Goal: Information Seeking & Learning: Learn about a topic

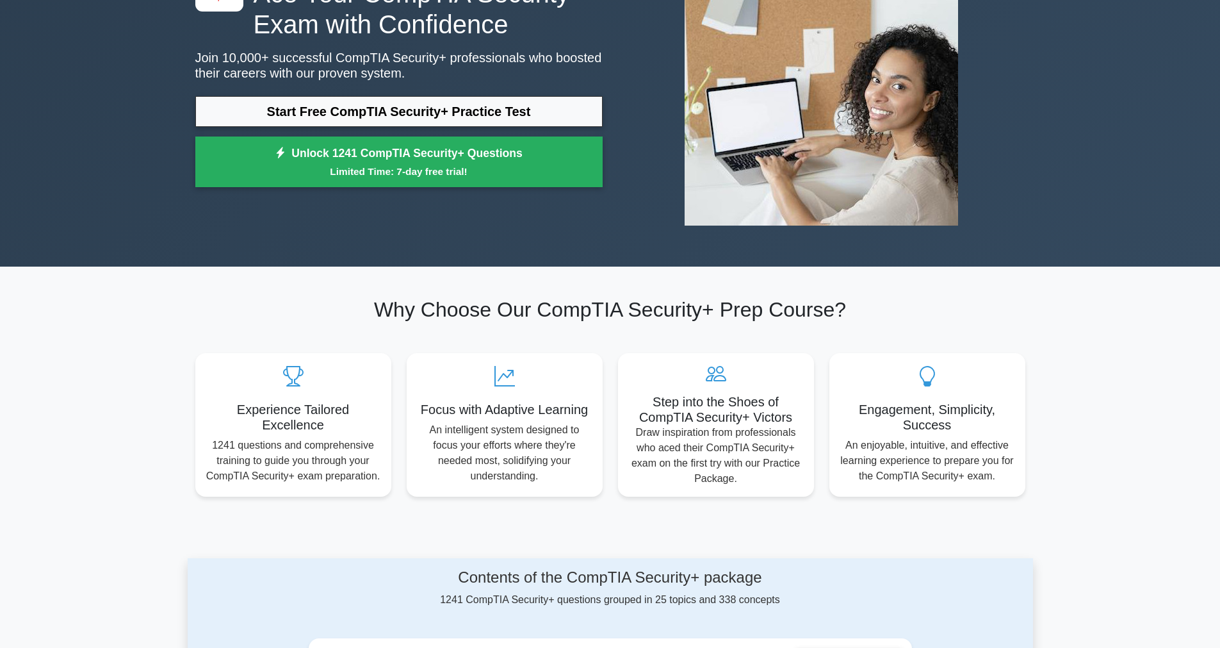
scroll to position [140, 0]
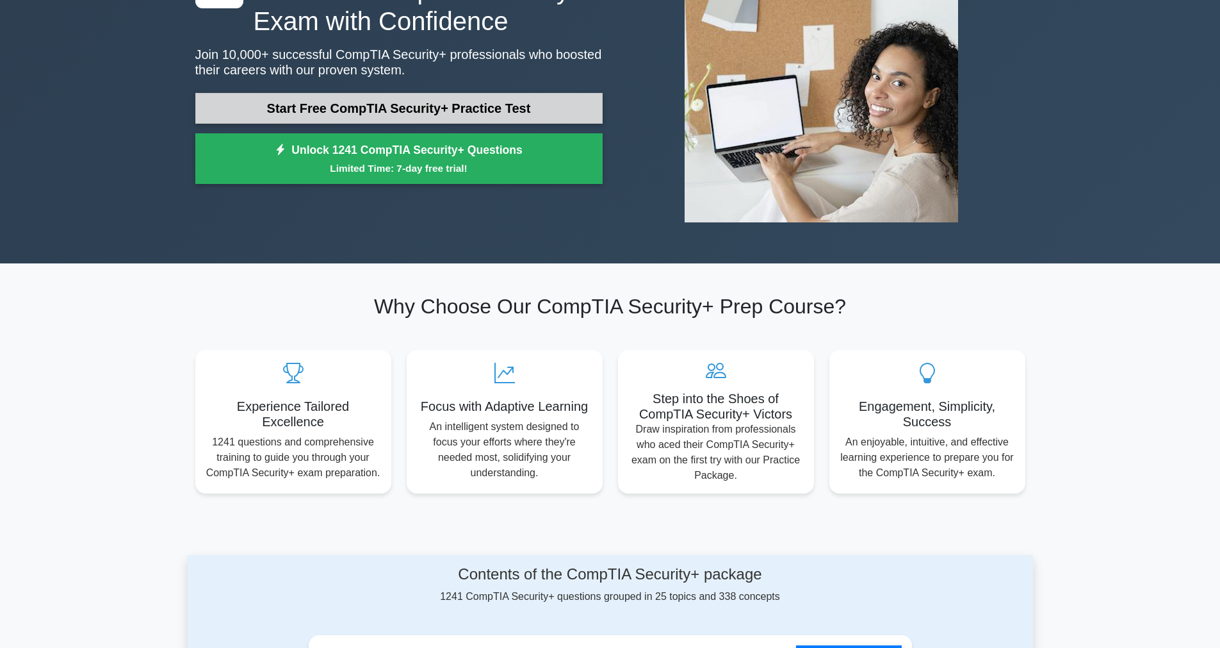
click at [552, 111] on link "Start Free CompTIA Security+ Practice Test" at bounding box center [398, 108] width 407 height 31
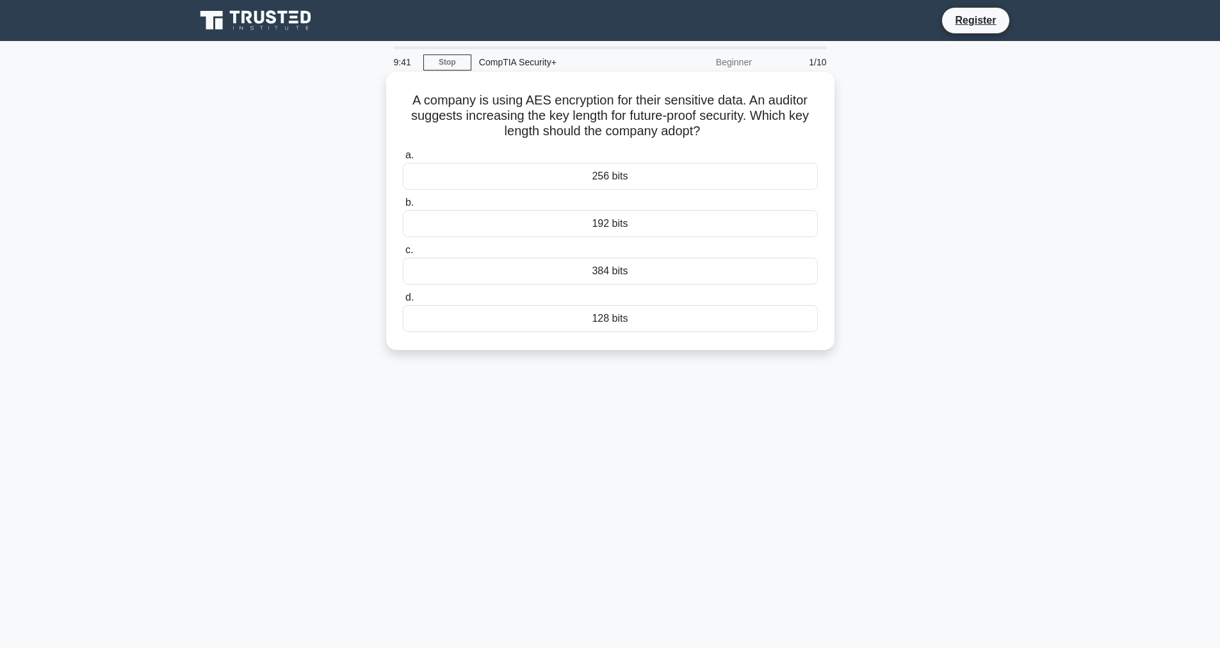
click at [607, 172] on div "256 bits" at bounding box center [610, 176] width 415 height 27
click at [403, 160] on input "a. 256 bits" at bounding box center [403, 155] width 0 height 8
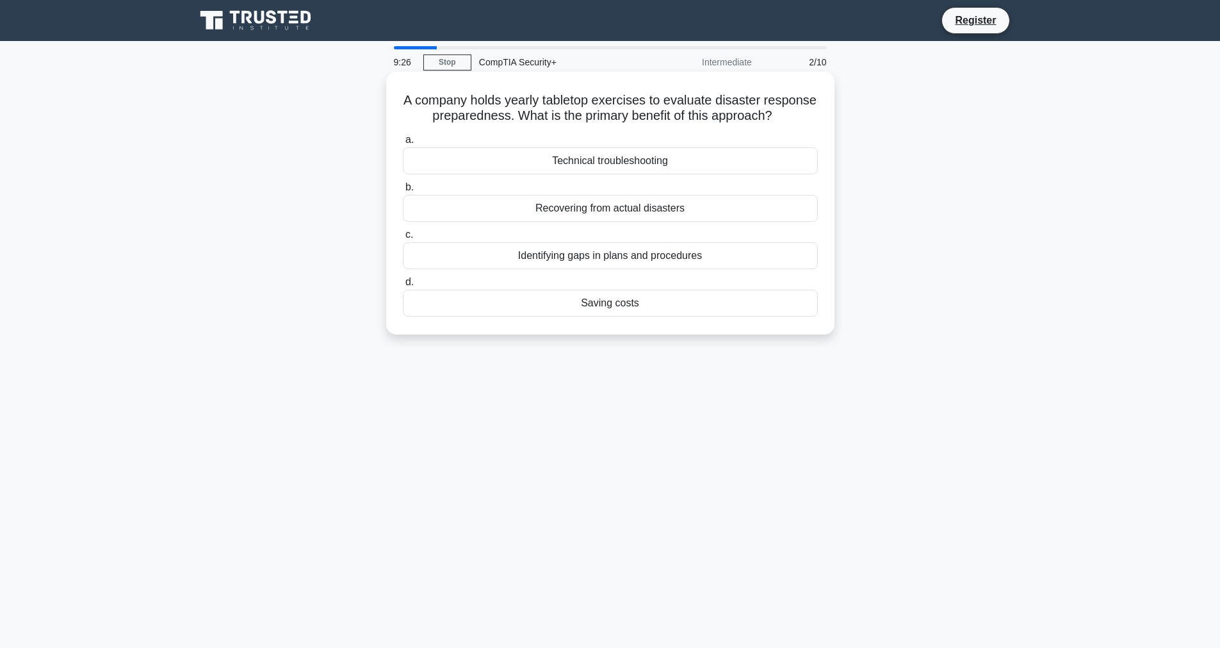
click at [604, 258] on div "Identifying gaps in plans and procedures" at bounding box center [610, 255] width 415 height 27
click at [403, 239] on input "c. Identifying gaps in plans and procedures" at bounding box center [403, 235] width 0 height 8
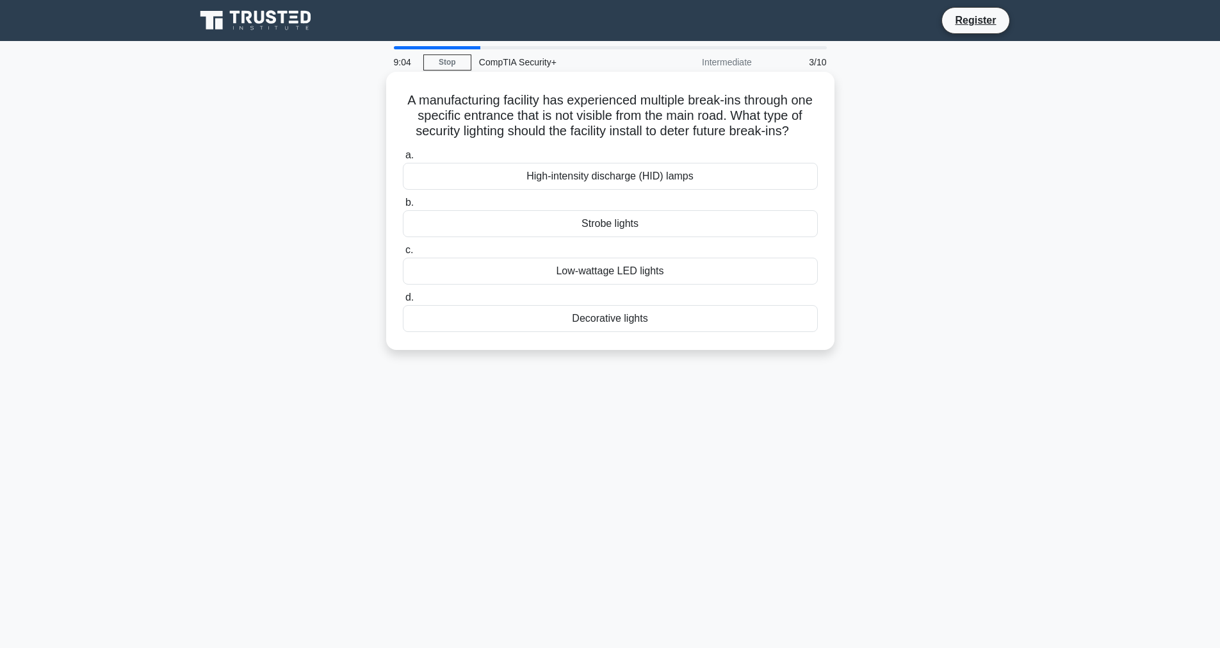
click at [639, 176] on div "High-intensity discharge (HID) lamps" at bounding box center [610, 176] width 415 height 27
click at [403, 160] on input "a. High-intensity discharge (HID) lamps" at bounding box center [403, 155] width 0 height 8
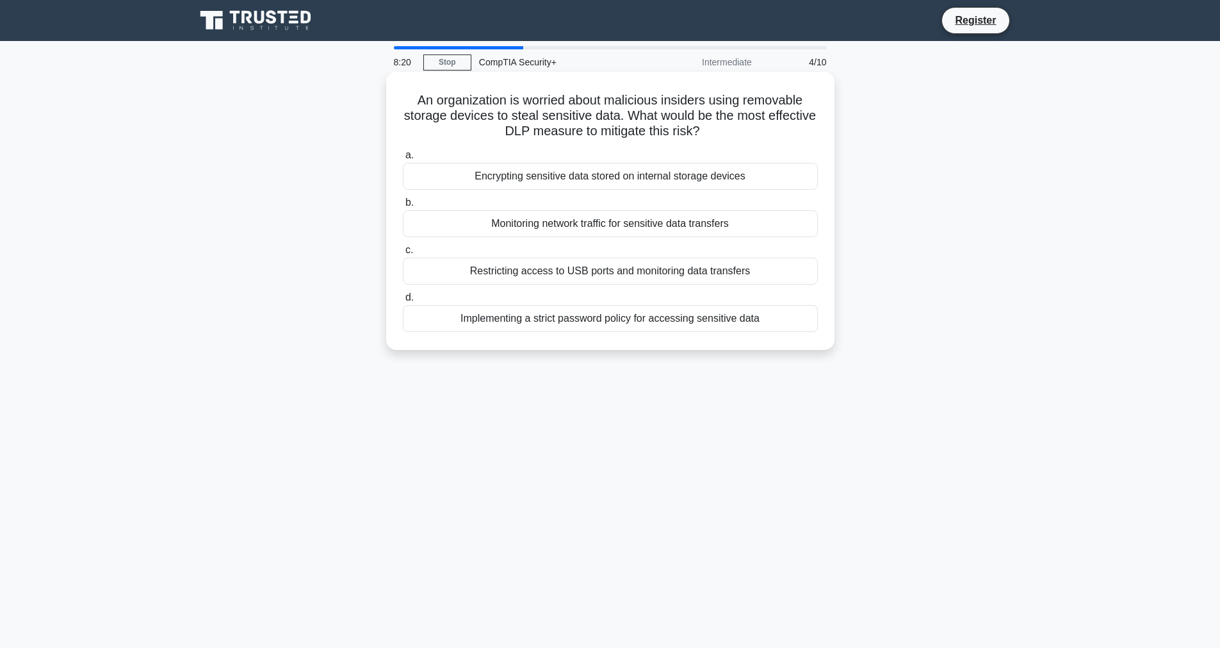
click at [582, 281] on div "Restricting access to USB ports and monitoring data transfers" at bounding box center [610, 271] width 415 height 27
click at [403, 254] on input "c. Restricting access to USB ports and monitoring data transfers" at bounding box center [403, 250] width 0 height 8
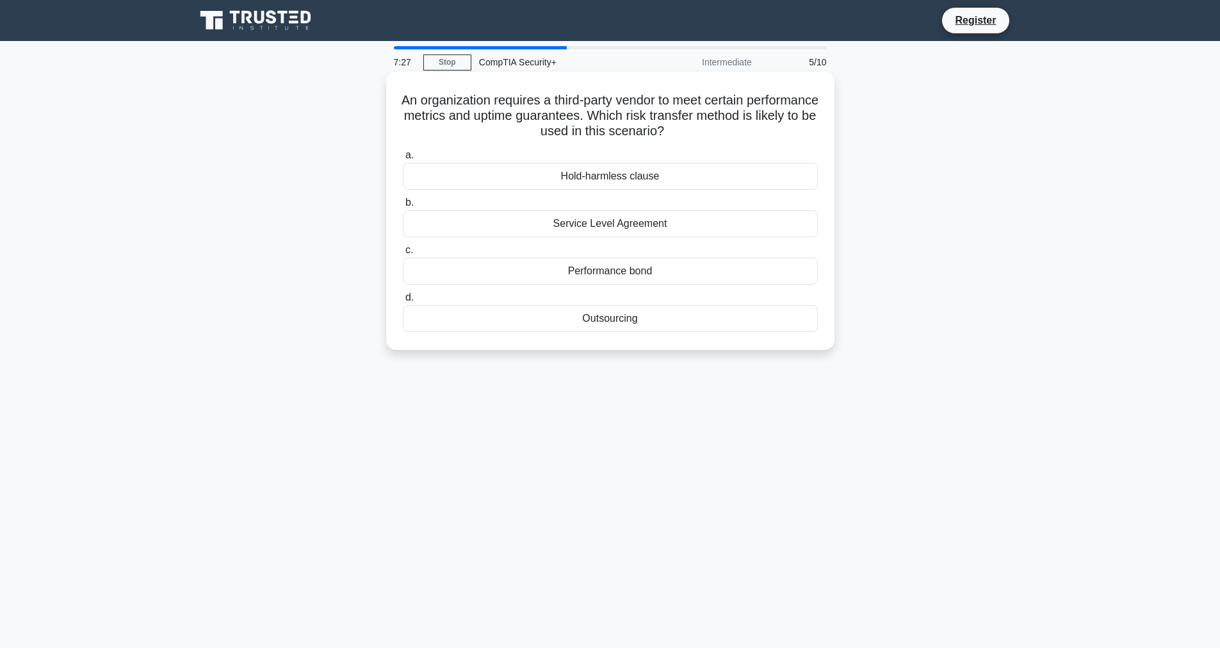
click at [650, 321] on div "Outsourcing" at bounding box center [610, 318] width 415 height 27
click at [403, 302] on input "d. Outsourcing" at bounding box center [403, 297] width 0 height 8
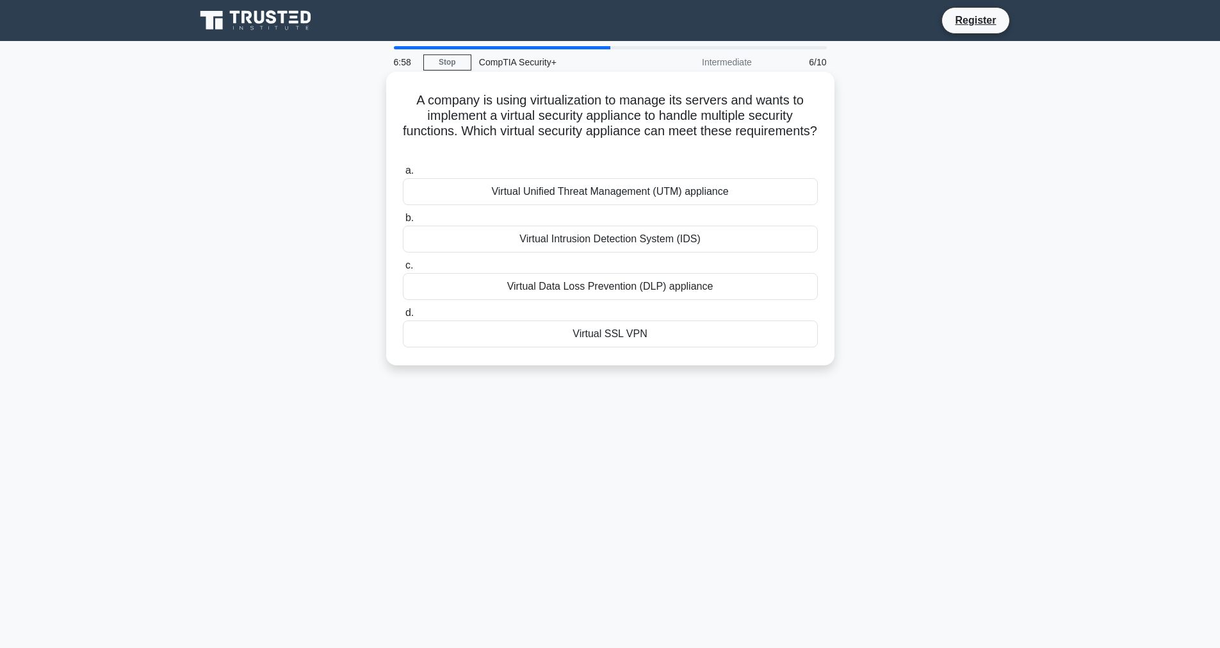
click at [694, 197] on div "Virtual Unified Threat Management (UTM) appliance" at bounding box center [610, 191] width 415 height 27
click at [403, 175] on input "a. Virtual Unified Threat Management (UTM) appliance" at bounding box center [403, 171] width 0 height 8
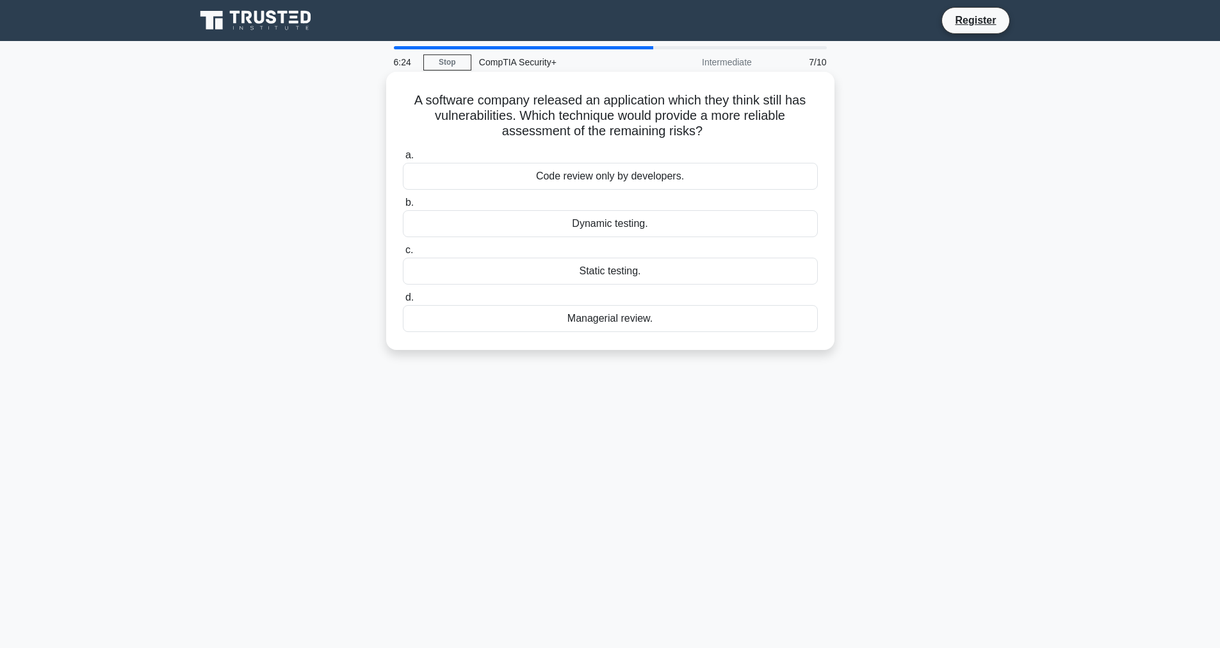
click at [655, 217] on div "Dynamic testing." at bounding box center [610, 223] width 415 height 27
click at [403, 207] on input "b. Dynamic testing." at bounding box center [403, 203] width 0 height 8
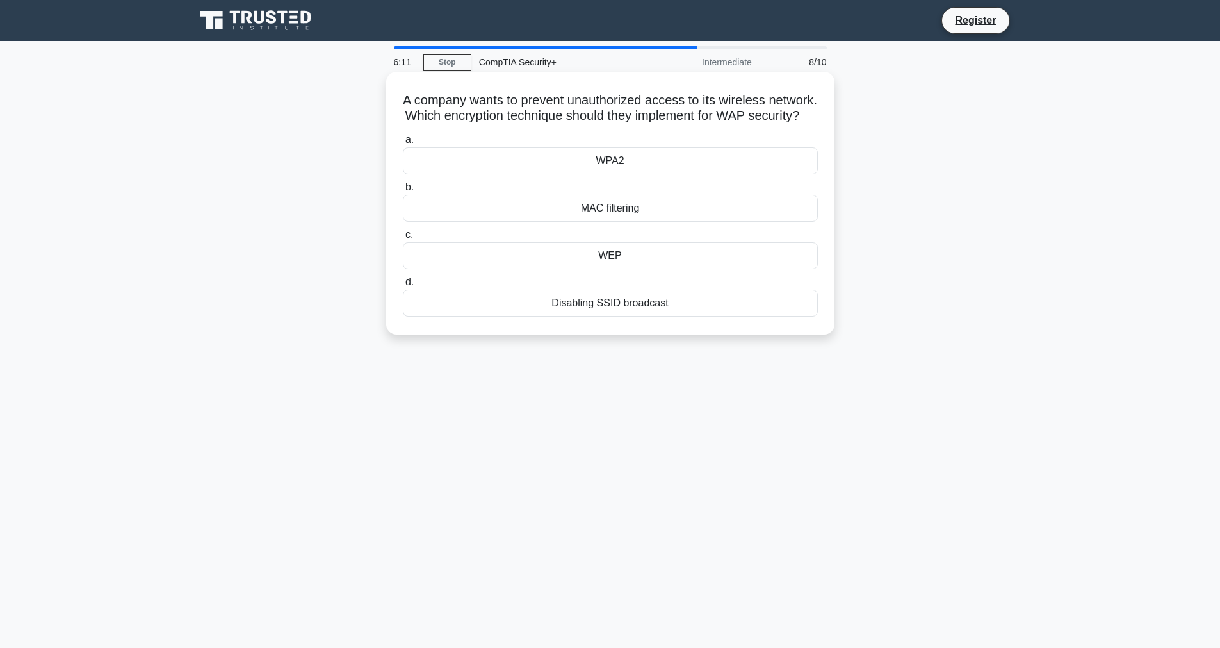
click at [685, 161] on div "WPA2" at bounding box center [610, 160] width 415 height 27
click at [403, 144] on input "a. WPA2" at bounding box center [403, 140] width 0 height 8
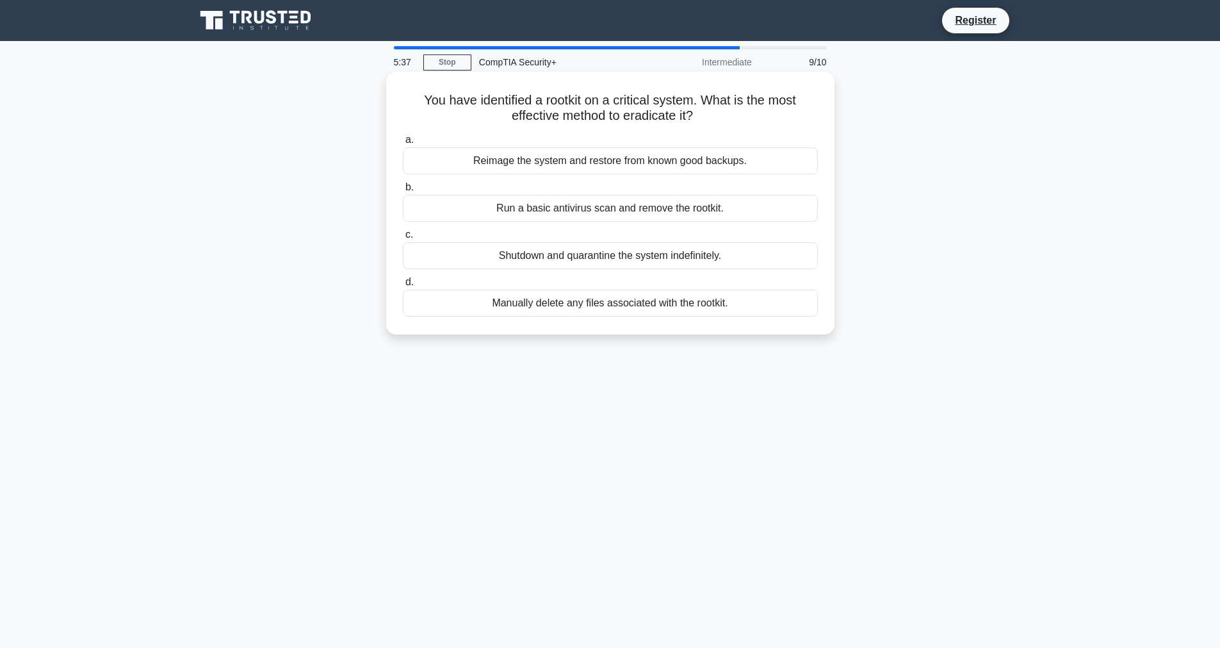
click at [634, 208] on div "Run a basic antivirus scan and remove the rootkit." at bounding box center [610, 208] width 415 height 27
click at [403, 192] on input "b. Run a basic antivirus scan and remove the rootkit." at bounding box center [403, 187] width 0 height 8
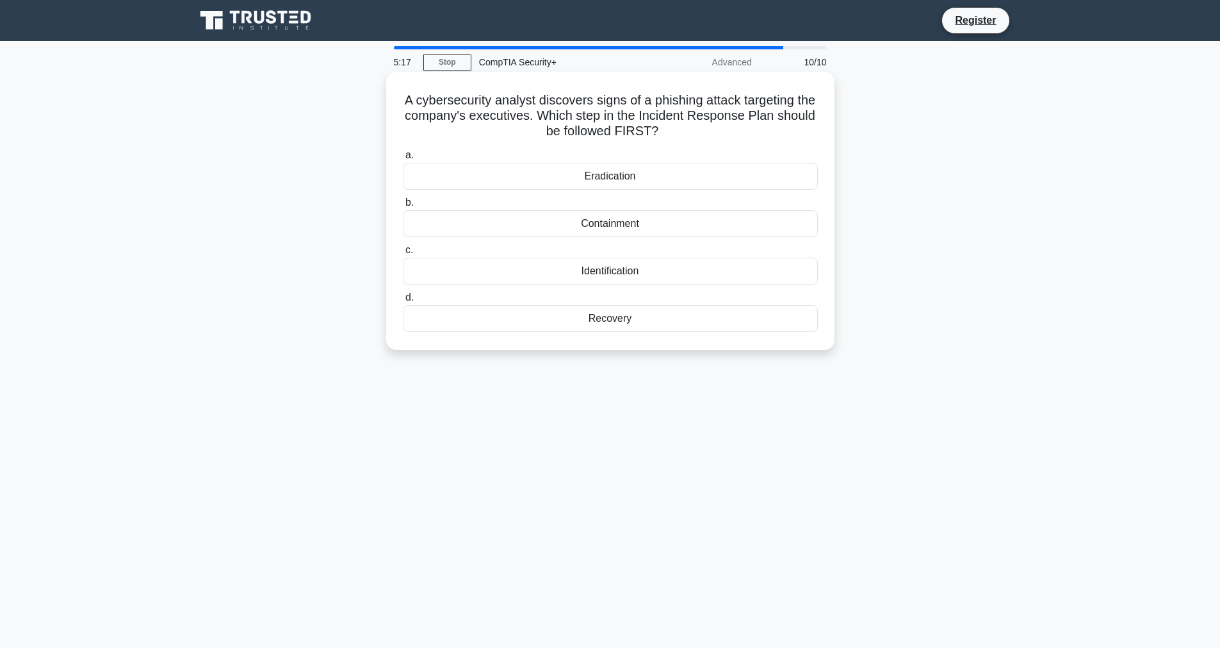
click at [559, 217] on div "Containment" at bounding box center [610, 223] width 415 height 27
click at [403, 207] on input "b. Containment" at bounding box center [403, 203] width 0 height 8
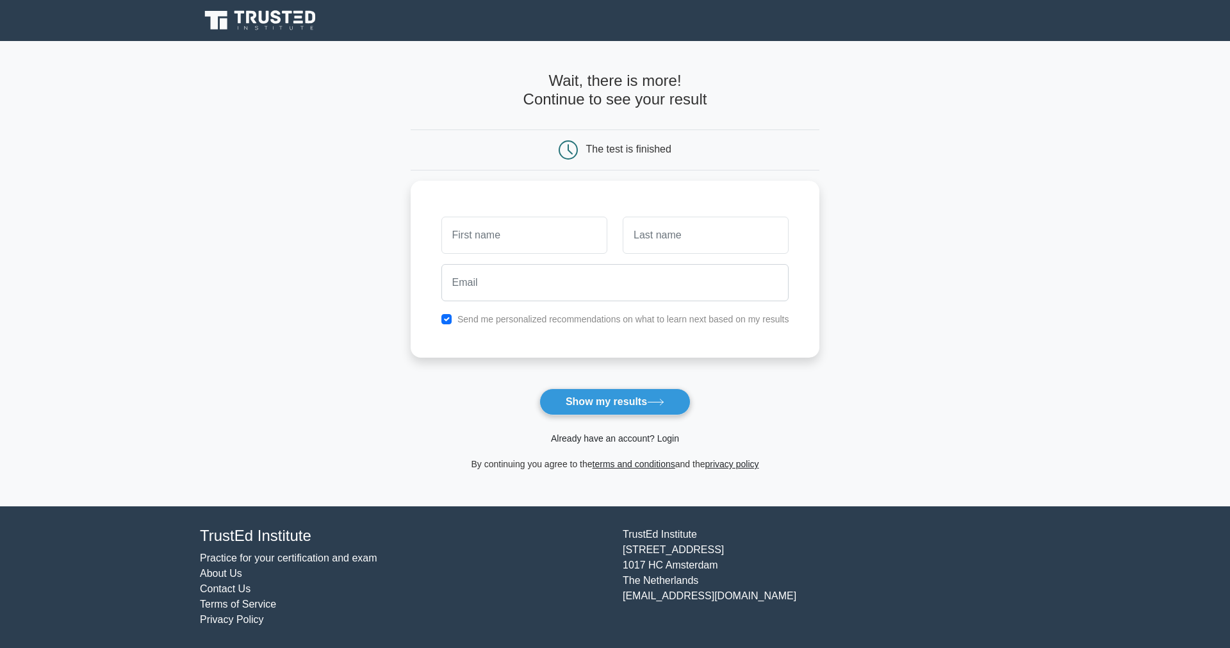
click at [627, 438] on link "Already have an account? Login" at bounding box center [615, 438] width 128 height 10
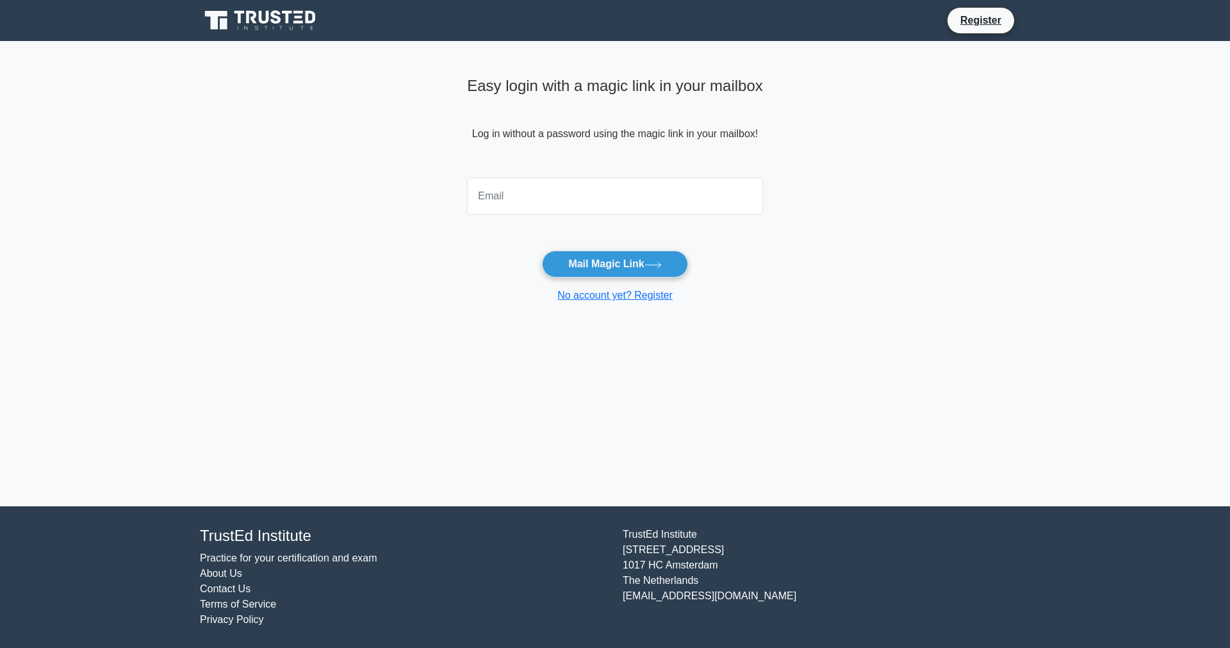
click at [559, 201] on input "email" at bounding box center [615, 195] width 296 height 37
click at [513, 193] on input "email" at bounding box center [615, 195] width 296 height 37
type input "f.gom3z@live.com"
click at [542, 250] on button "Mail Magic Link" at bounding box center [614, 263] width 145 height 27
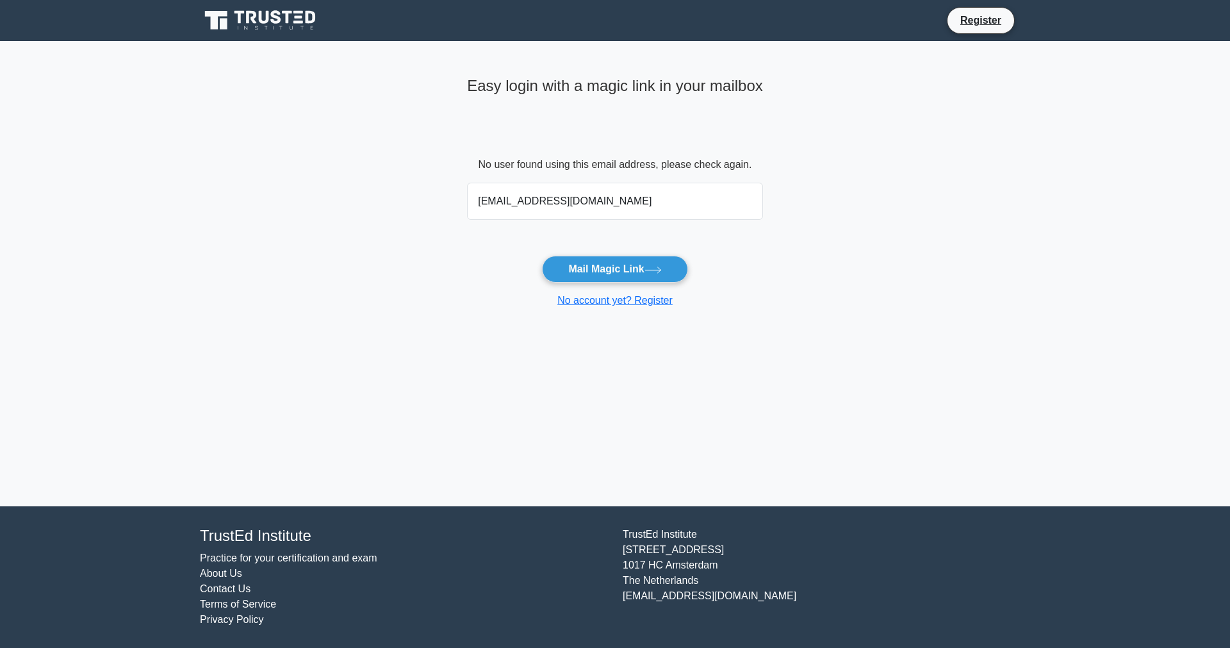
type input "[EMAIL_ADDRESS][DOMAIN_NAME]"
click at [542, 256] on button "Mail Magic Link" at bounding box center [614, 269] width 145 height 27
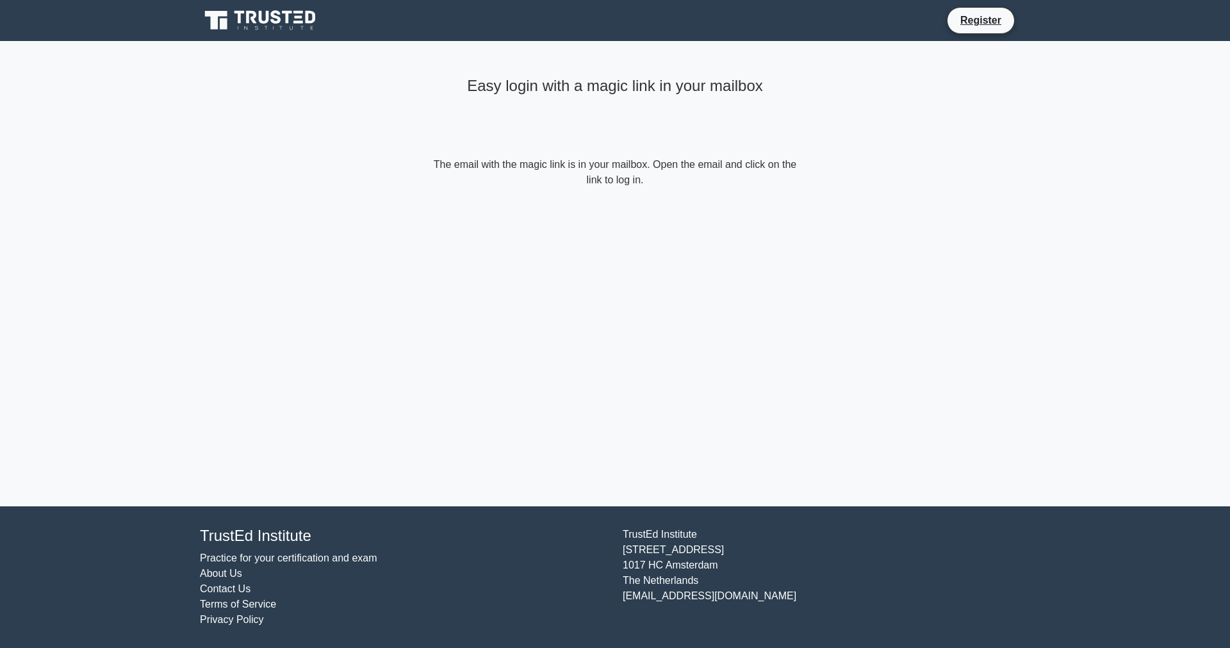
click at [257, 27] on icon at bounding box center [261, 20] width 123 height 24
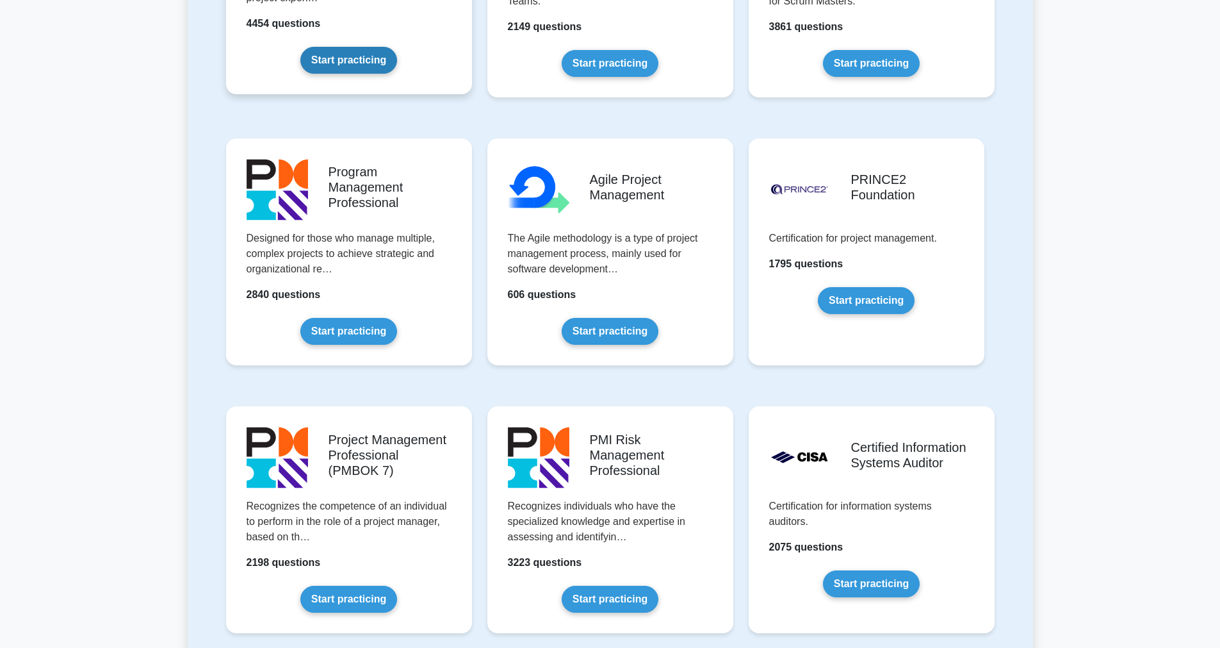
scroll to position [699, 0]
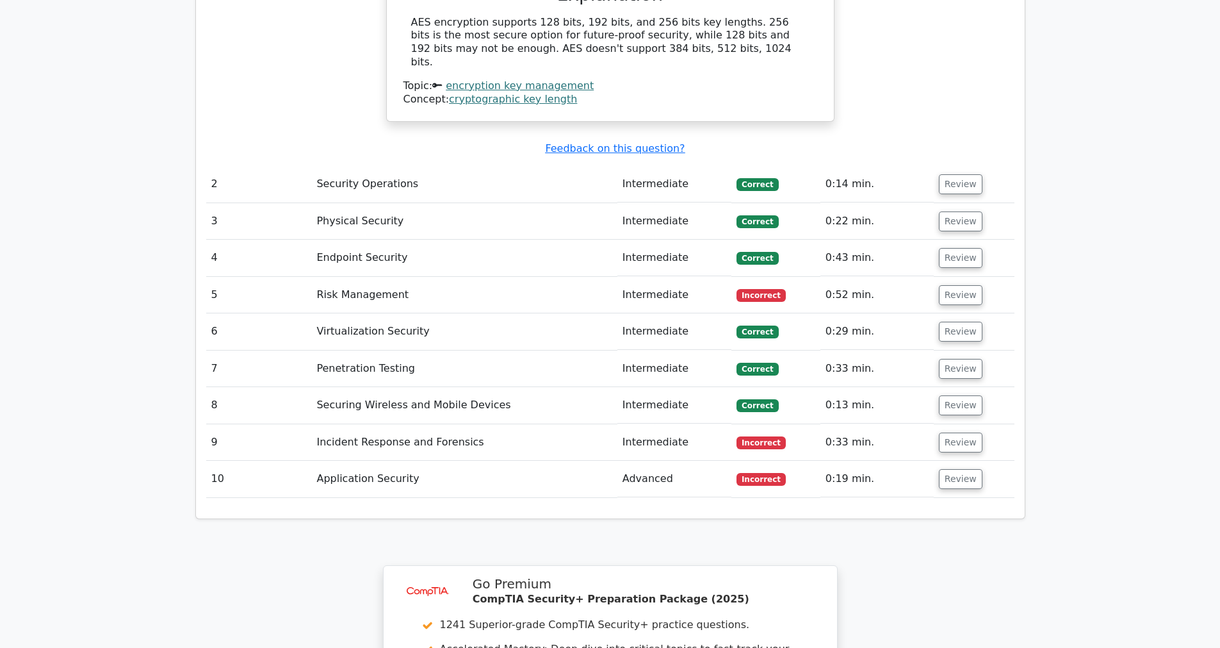
scroll to position [1509, 0]
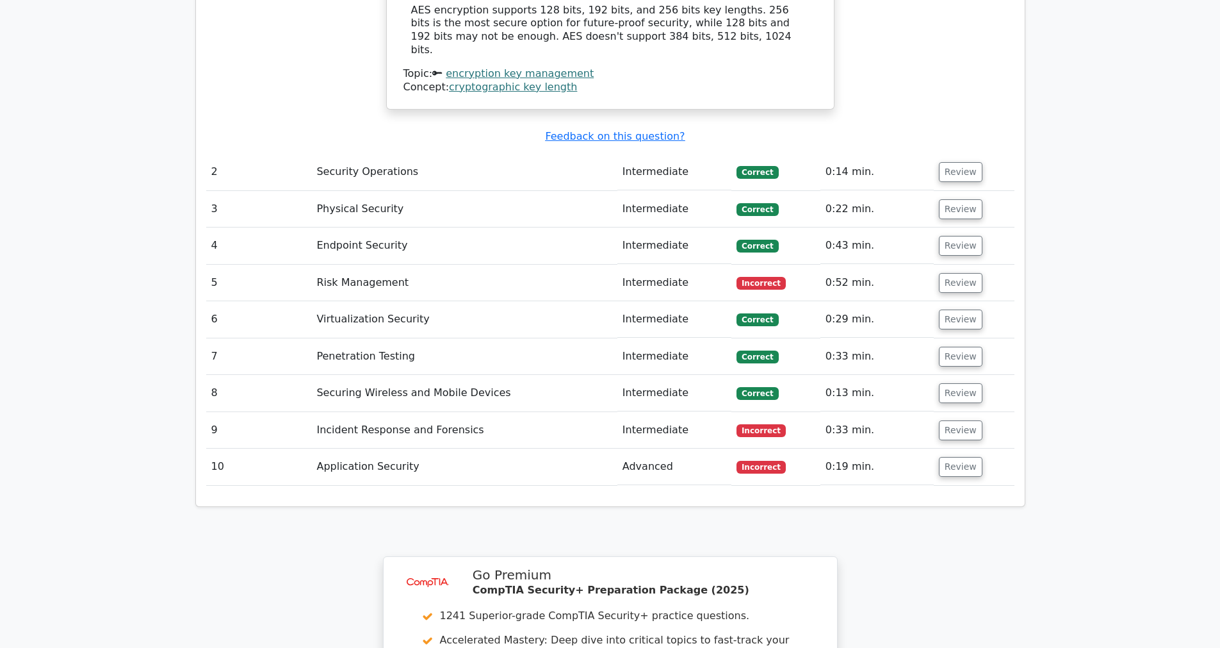
click at [689, 265] on td "Intermediate" at bounding box center [675, 283] width 114 height 37
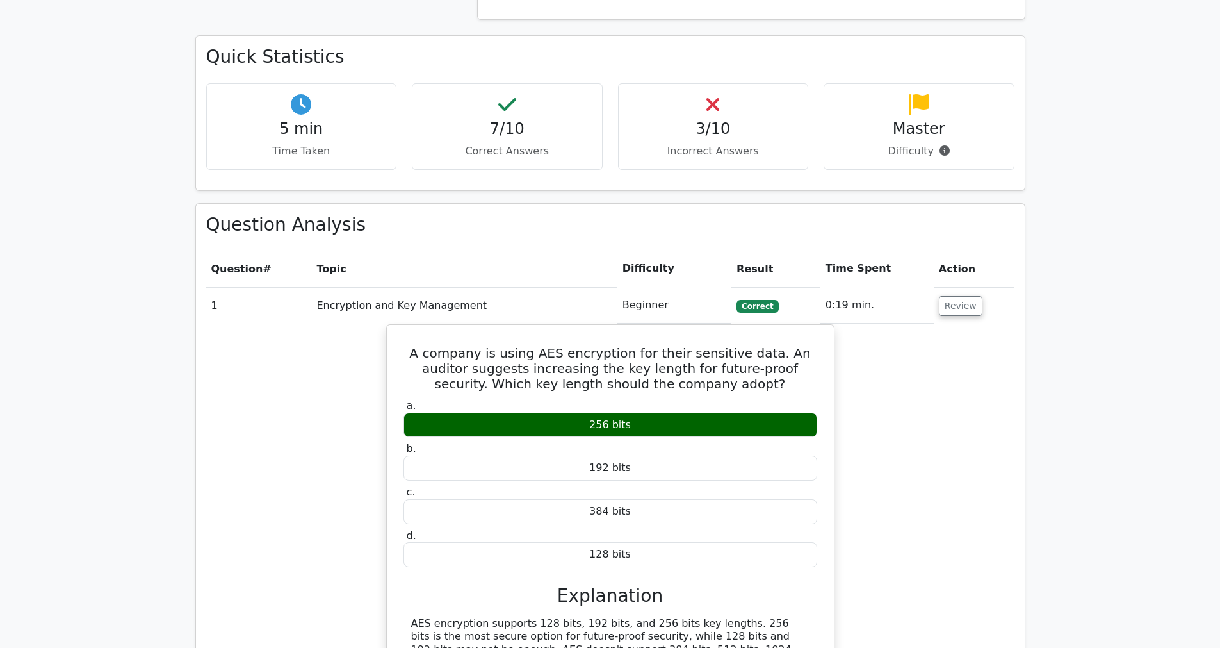
scroll to position [898, 0]
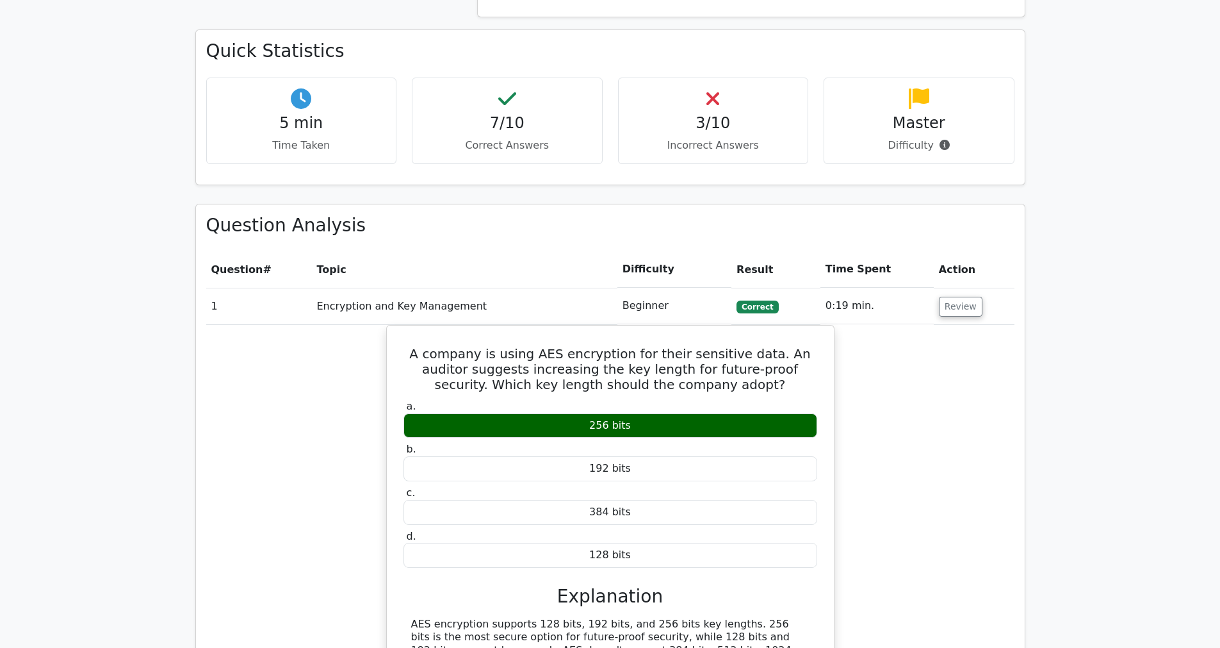
click at [716, 79] on div "3/10 Incorrect Answers" at bounding box center [713, 121] width 191 height 86
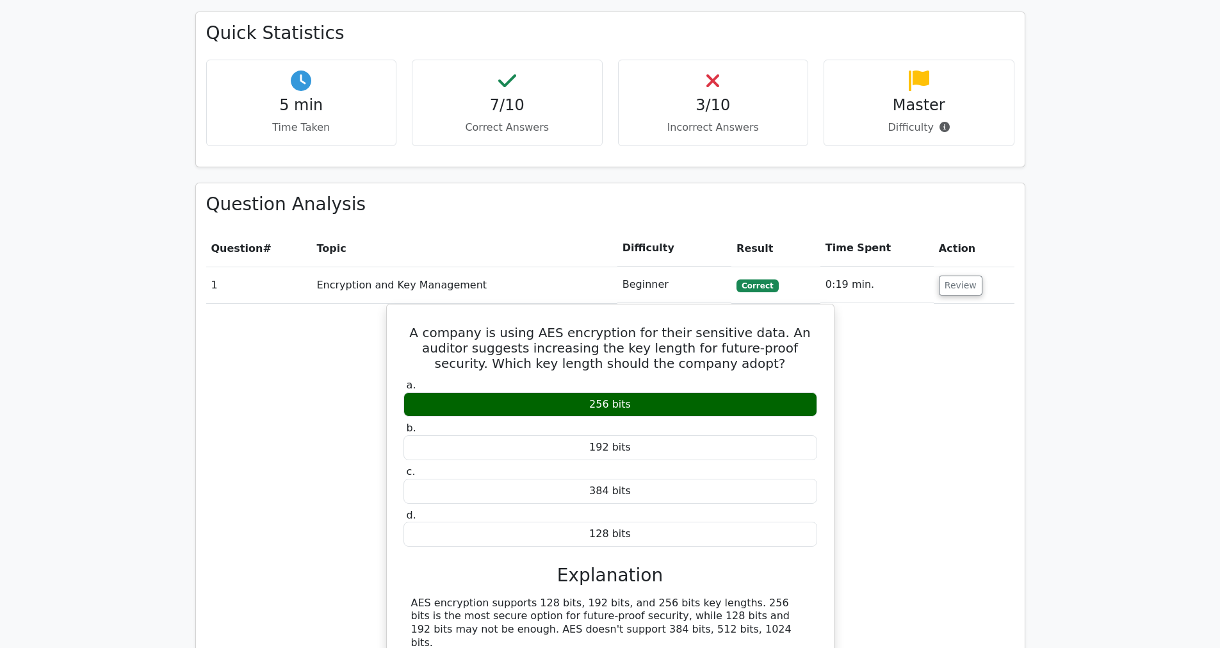
scroll to position [921, 0]
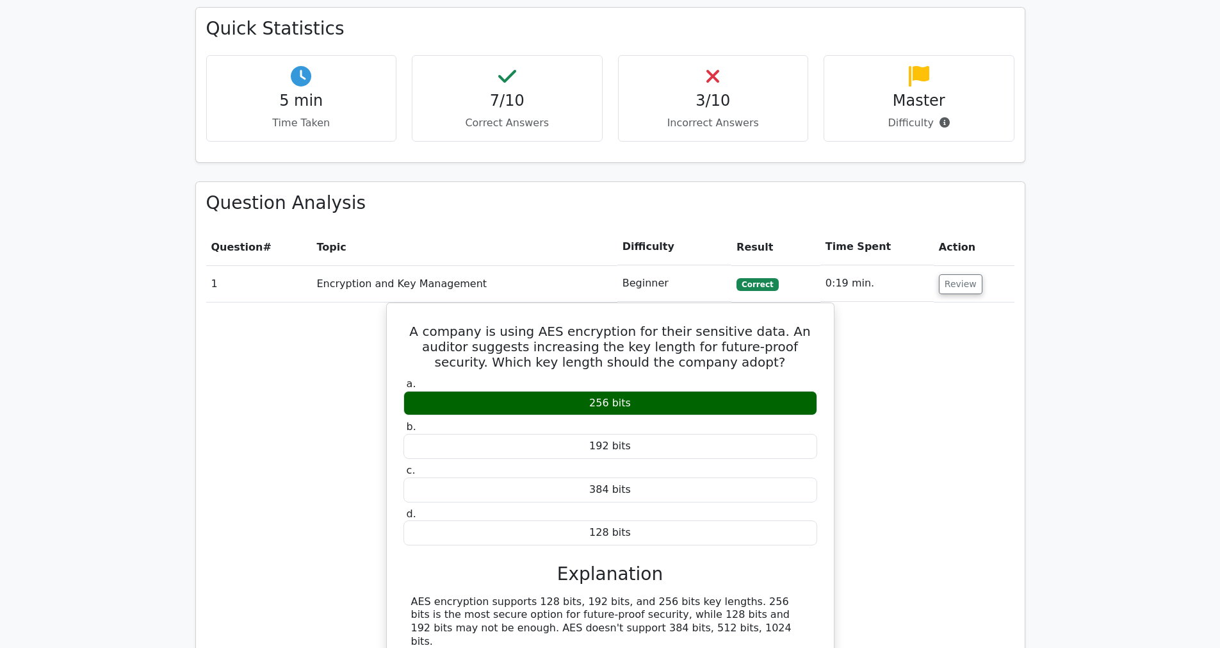
click at [318, 92] on h4 "5 min" at bounding box center [301, 101] width 169 height 19
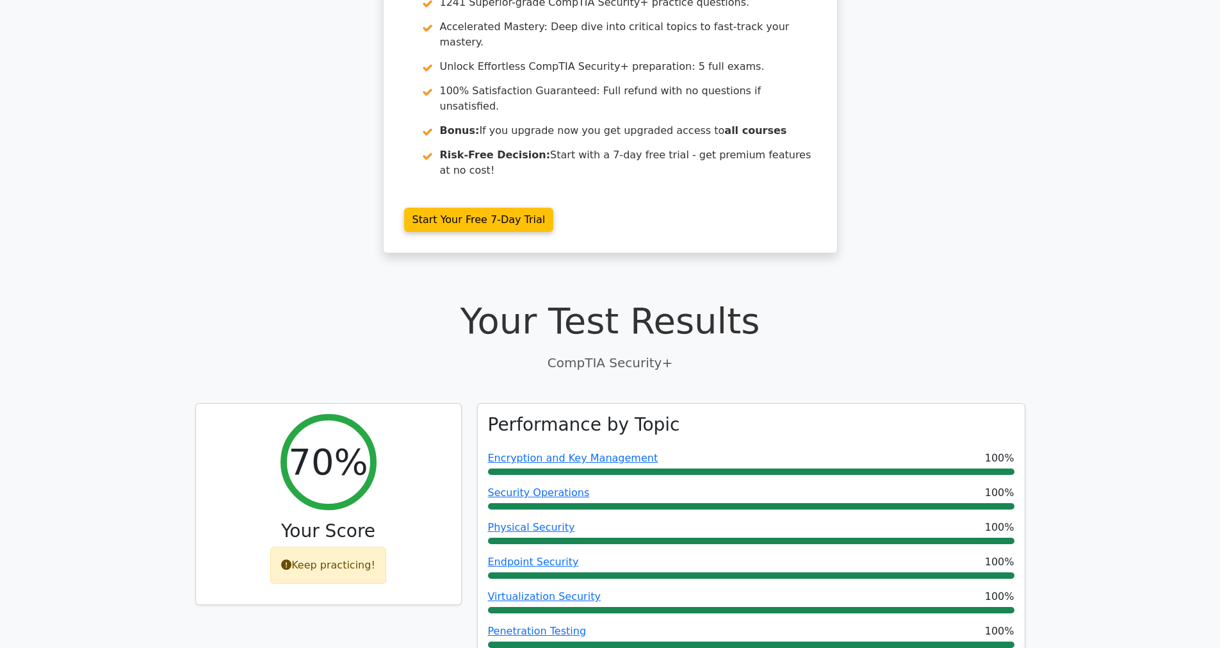
scroll to position [0, 0]
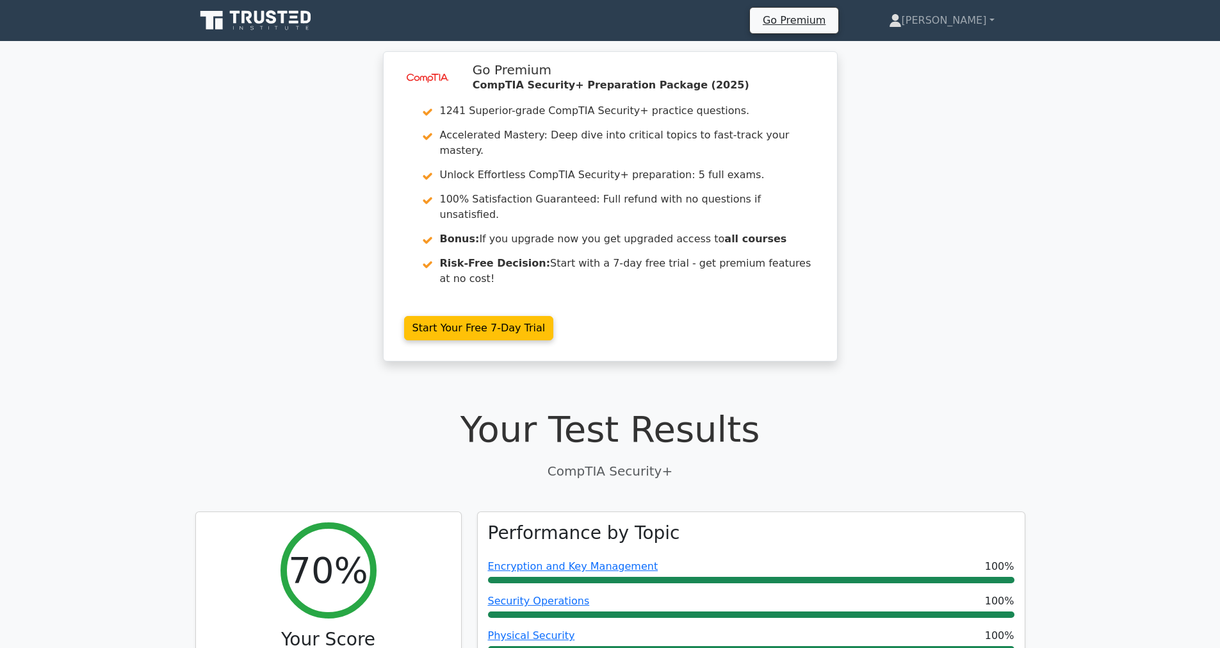
click at [264, 18] on icon at bounding box center [259, 17] width 10 height 13
